Goal: Complete application form

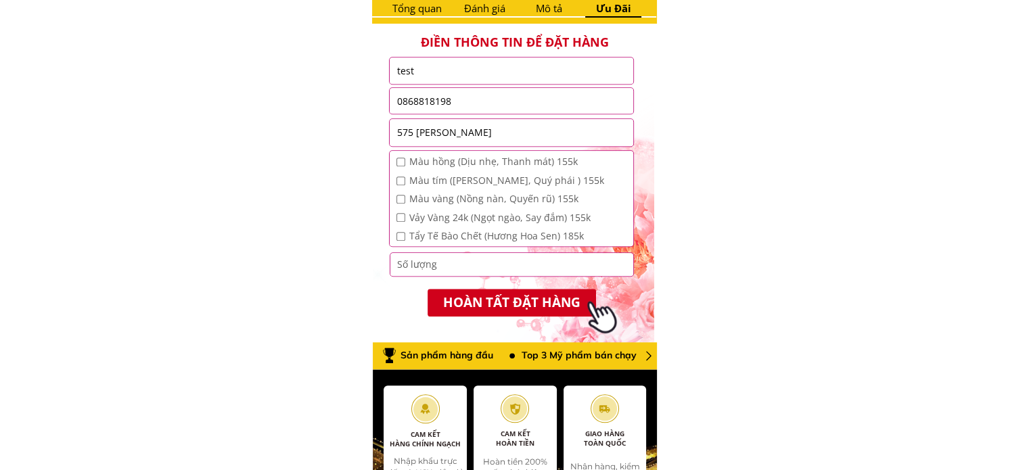
scroll to position [1178, 0]
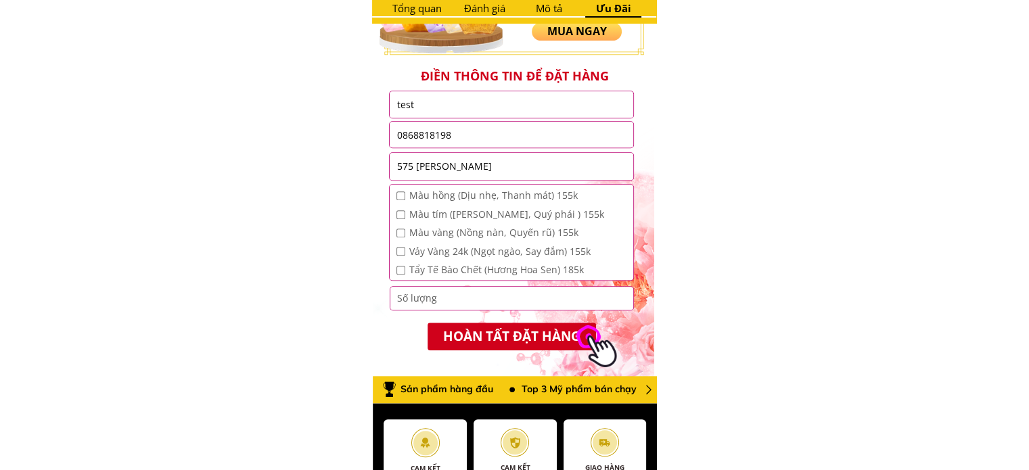
click at [447, 113] on input "test" at bounding box center [511, 104] width 237 height 26
type input "t"
click at [478, 135] on input "0868818198" at bounding box center [511, 135] width 237 height 26
type input "0"
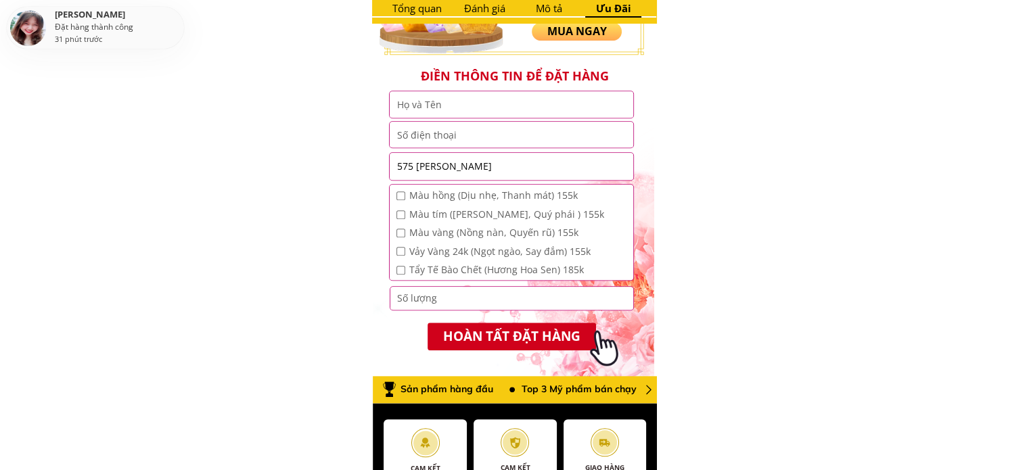
click at [514, 174] on input "575 [PERSON_NAME]" at bounding box center [511, 166] width 237 height 27
type input "5"
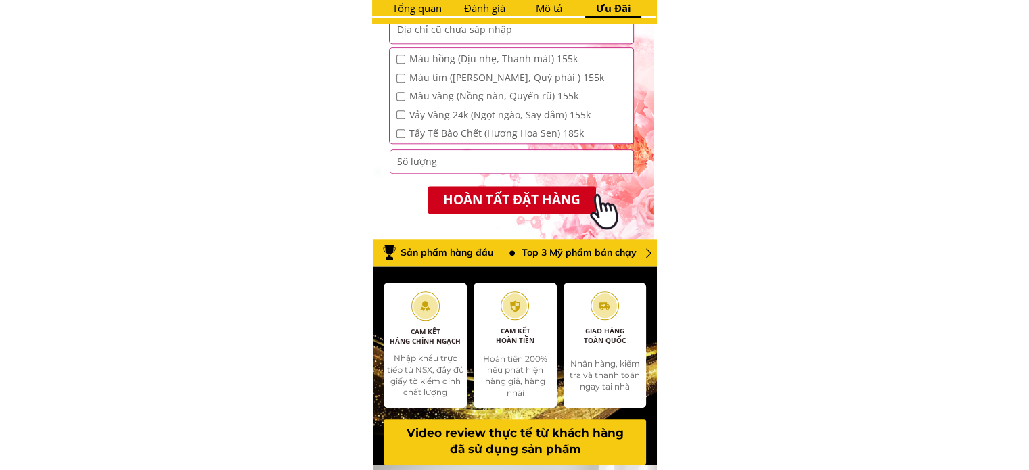
scroll to position [1291, 0]
